Goal: Task Accomplishment & Management: Use online tool/utility

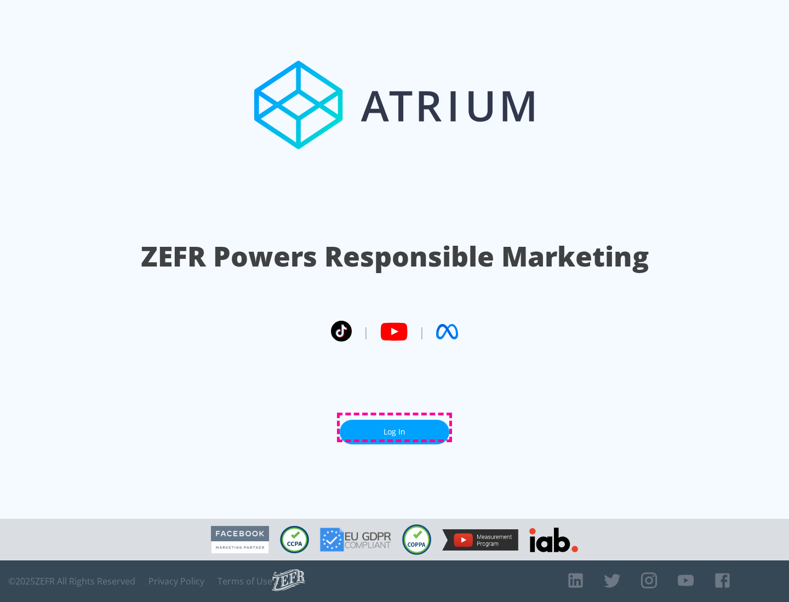
click at [394, 428] on link "Log In" at bounding box center [394, 432] width 110 height 25
